Goal: Navigation & Orientation: Understand site structure

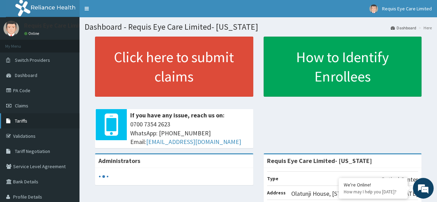
click at [26, 121] on span "Tariffs" at bounding box center [21, 121] width 12 height 6
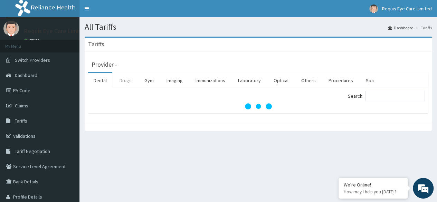
click at [124, 78] on link "Drugs" at bounding box center [125, 80] width 23 height 14
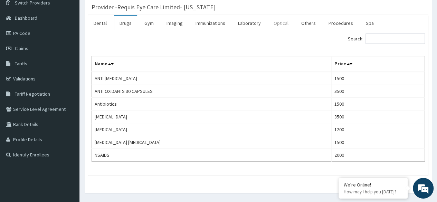
click at [280, 25] on link "Optical" at bounding box center [281, 23] width 26 height 14
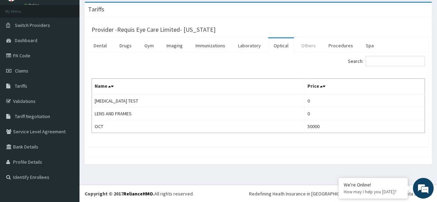
click at [304, 45] on link "Others" at bounding box center [308, 45] width 26 height 14
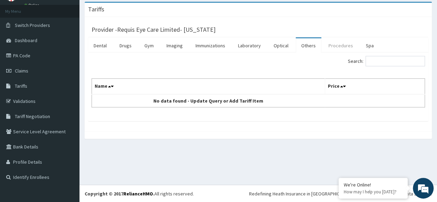
click at [323, 42] on link "Procedures" at bounding box center [341, 45] width 36 height 14
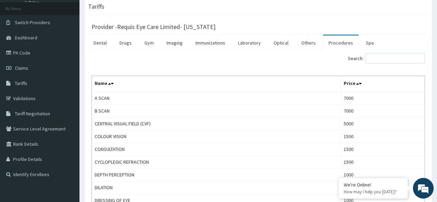
scroll to position [0, 0]
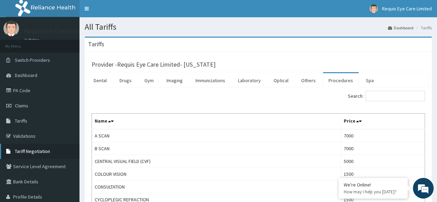
click at [33, 151] on span "Tariff Negotiation" at bounding box center [32, 151] width 35 height 6
